Goal: Transaction & Acquisition: Purchase product/service

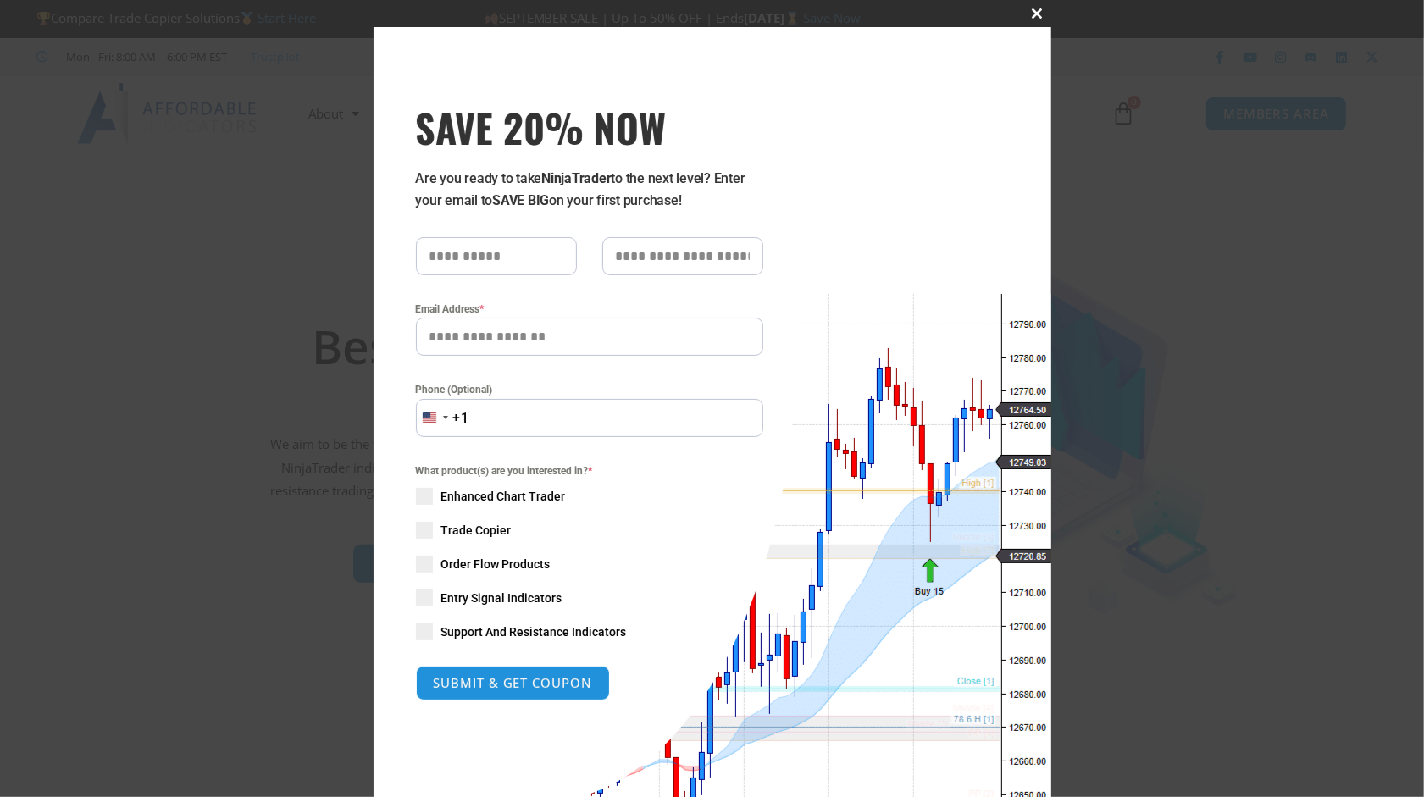
click at [1031, 13] on span "SAVE 20% NOW popup" at bounding box center [1037, 13] width 27 height 10
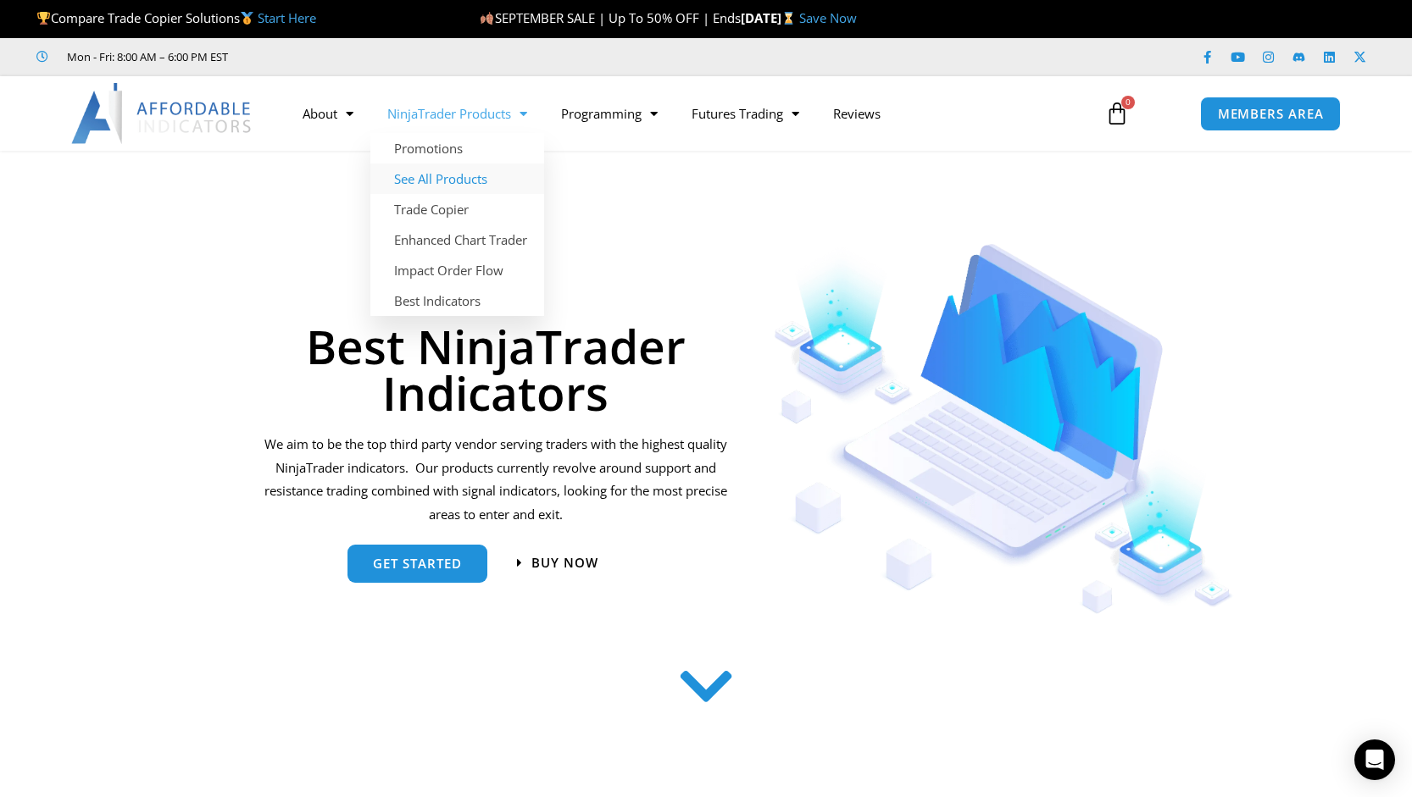
click at [458, 185] on link "See All Products" at bounding box center [457, 179] width 174 height 31
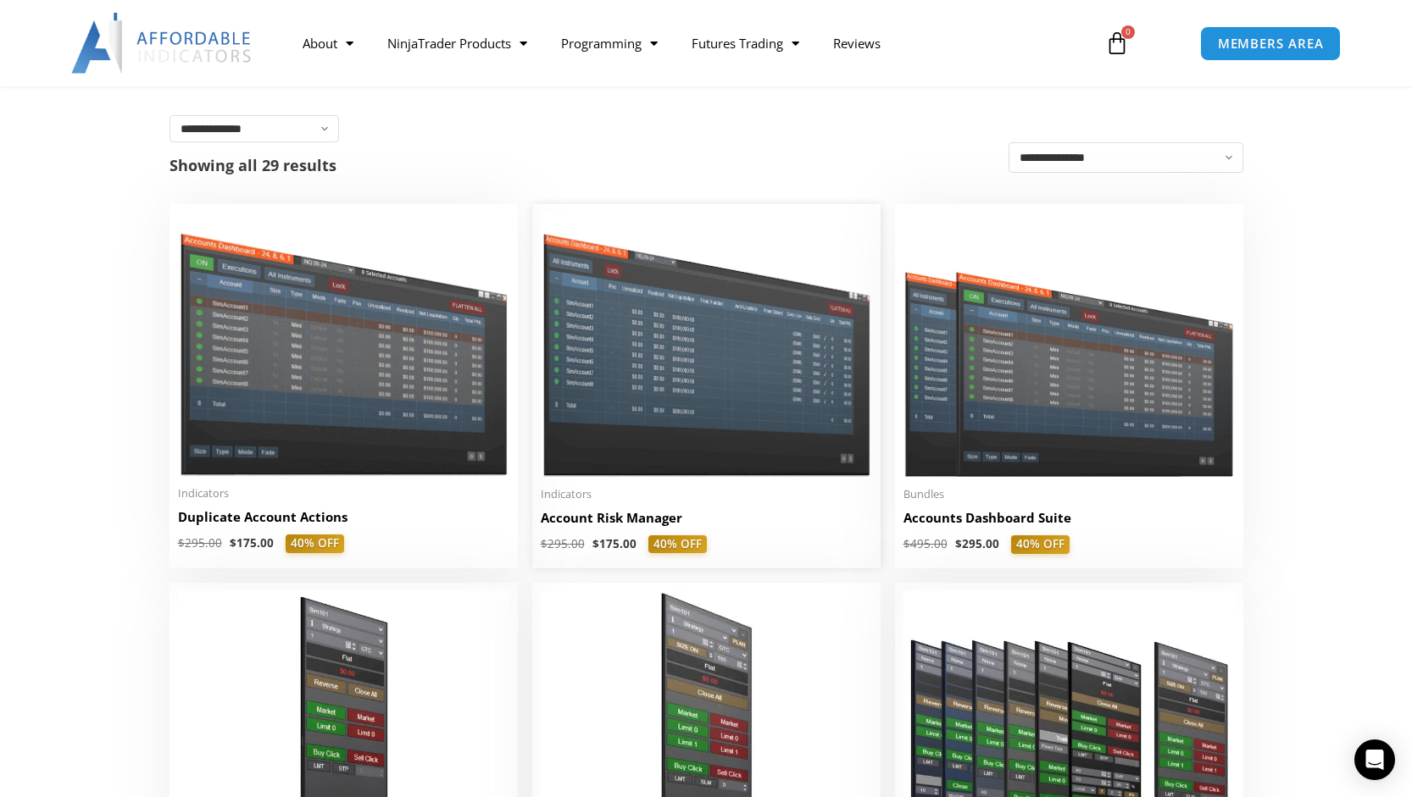
scroll to position [197, 0]
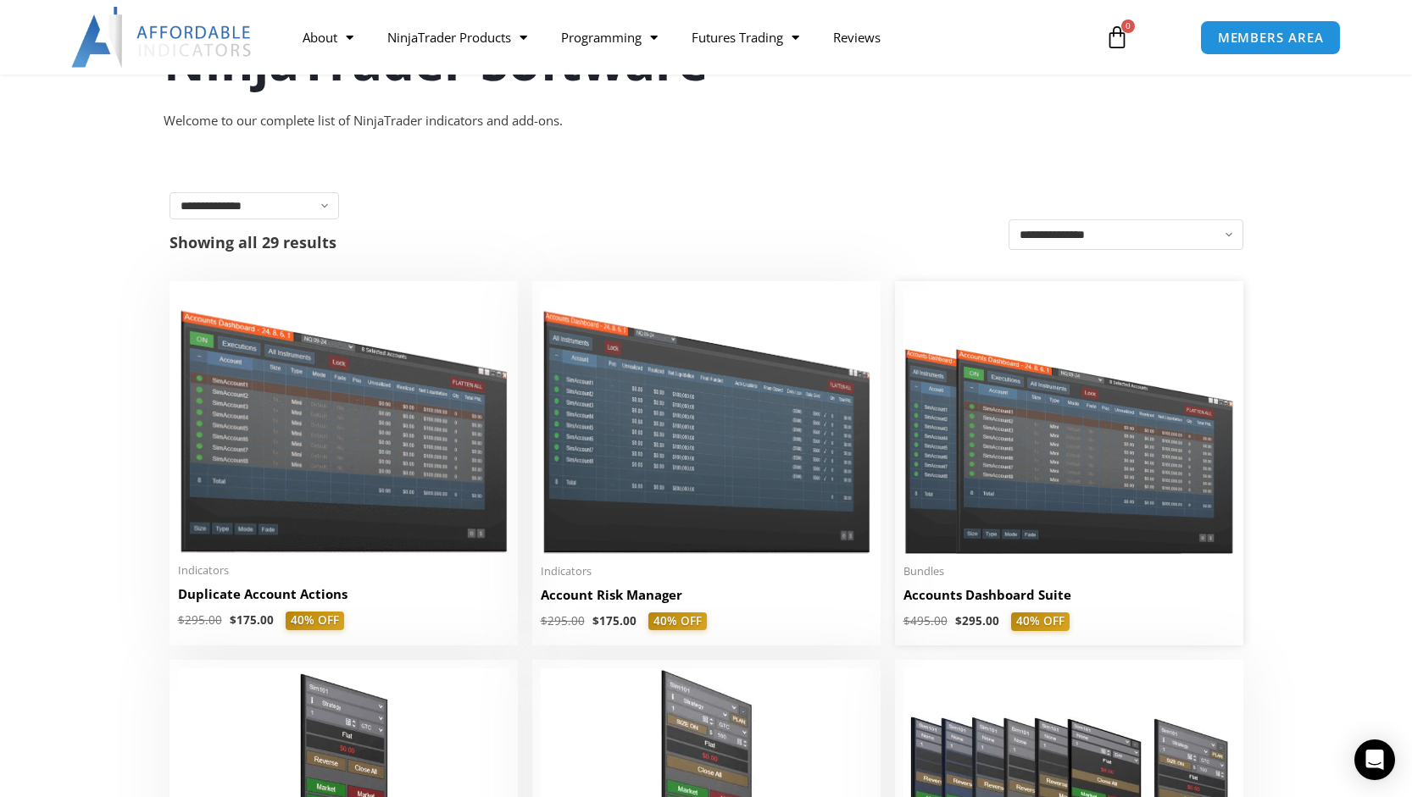
click at [1057, 460] on img at bounding box center [1068, 422] width 331 height 264
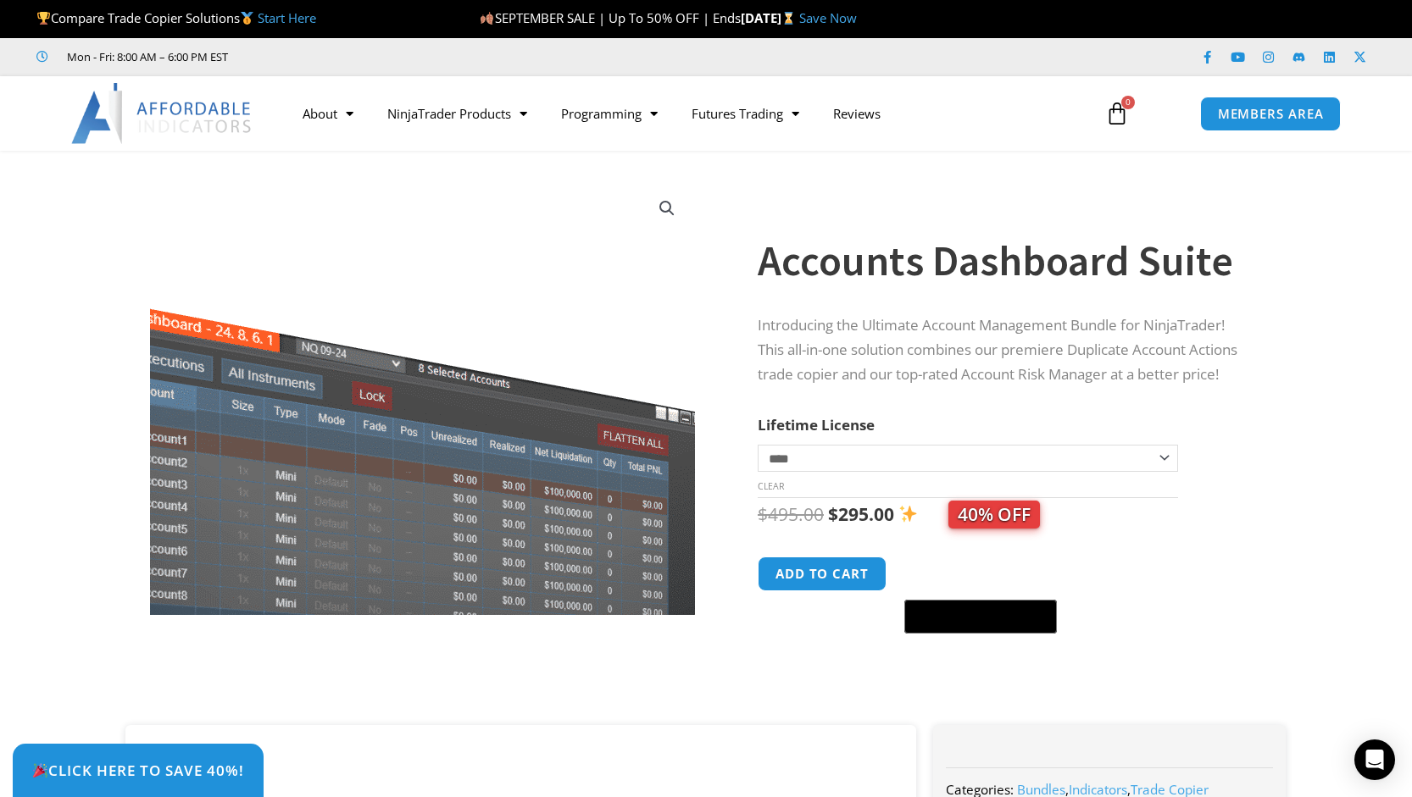
click at [641, 253] on img at bounding box center [322, 464] width 794 height 634
